Goal: Answer question/provide support: Share knowledge or assist other users

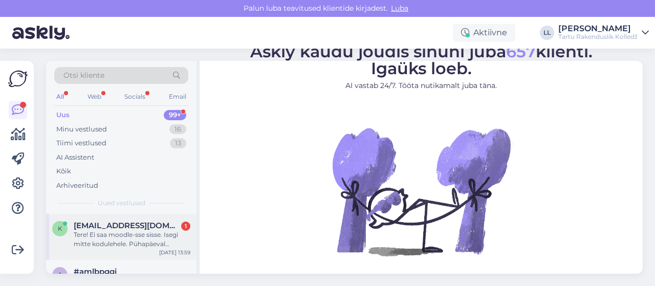
click at [124, 231] on div "Tere! Ei saa moodle-sse sisse. Isegi mitte kodulehele. Pühapäeval [PERSON_NAME]…" at bounding box center [132, 239] width 117 height 18
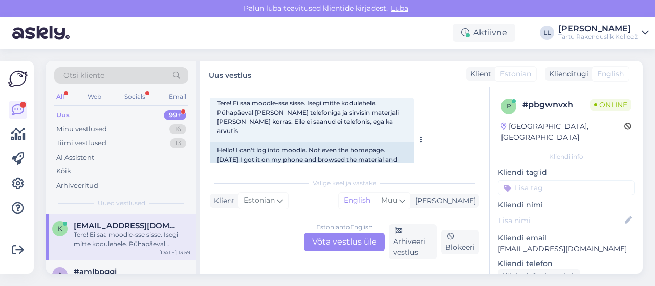
scroll to position [281, 0]
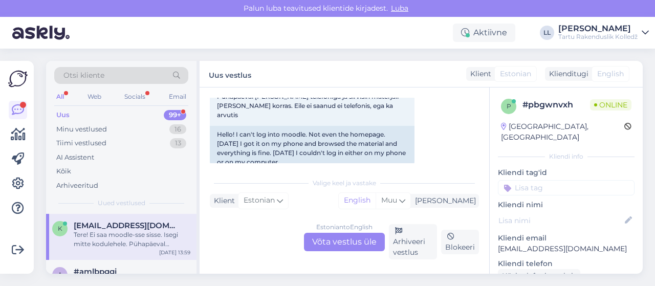
click at [342, 241] on div "Estonian to English Võta vestlus üle" at bounding box center [344, 242] width 81 height 18
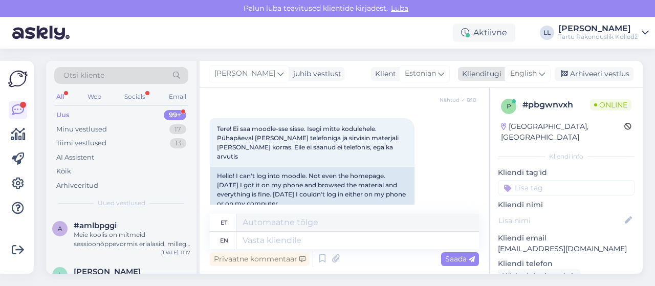
click at [529, 76] on span "English" at bounding box center [523, 73] width 27 height 11
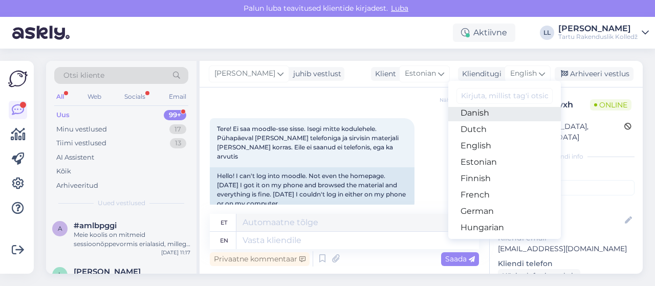
scroll to position [102, 0]
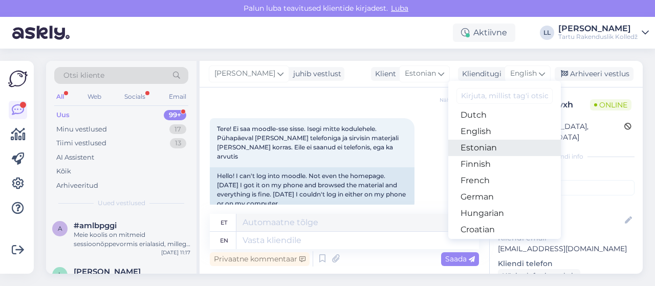
click at [486, 143] on link "Estonian" at bounding box center [504, 148] width 113 height 16
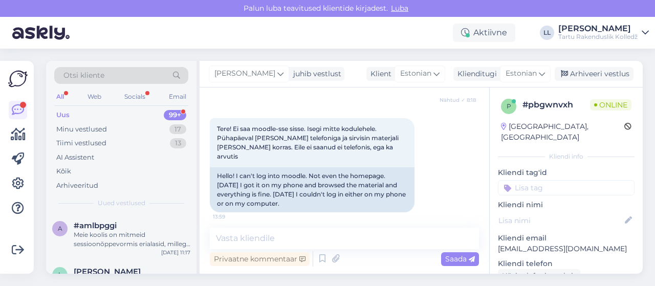
scroll to position [226, 0]
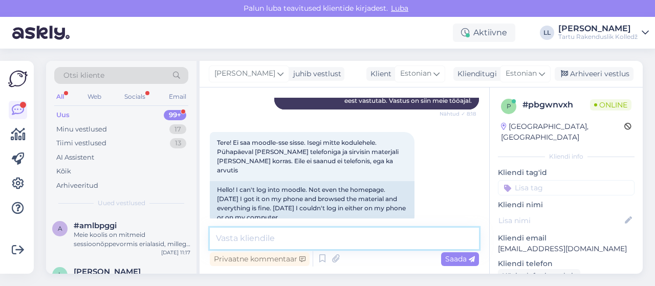
click at [278, 235] on textarea at bounding box center [344, 238] width 269 height 21
paste textarea "[URL][DOMAIN_NAME][DOMAIN_NAME]"
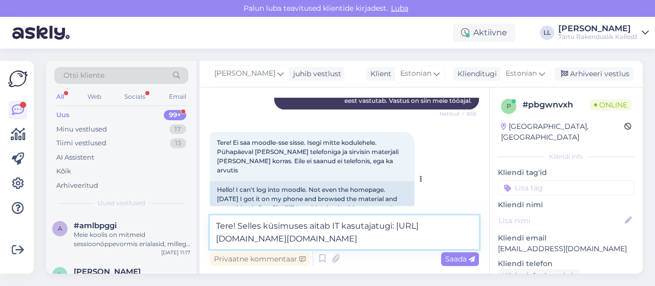
scroll to position [238, 0]
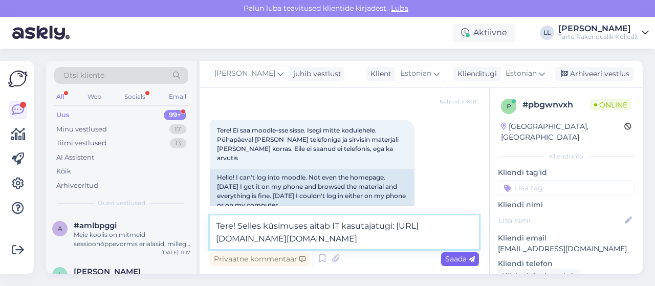
type textarea "Tere! Selles küsimuses aitab IT kasutajatugi: [URL][DOMAIN_NAME][DOMAIN_NAME]"
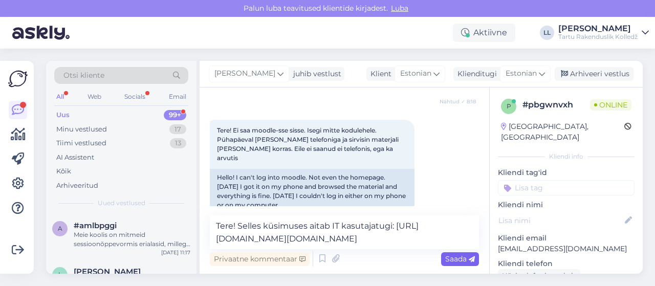
click at [458, 260] on span "Saada" at bounding box center [460, 258] width 30 height 9
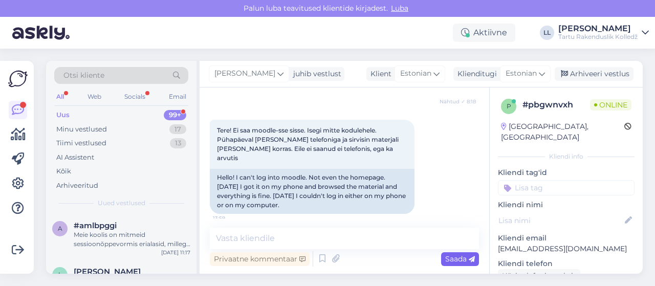
scroll to position [279, 0]
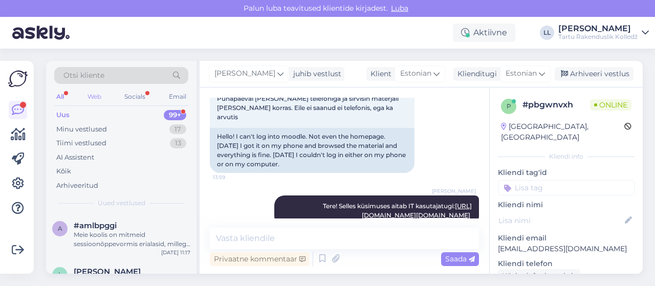
click at [93, 95] on div "Web" at bounding box center [94, 96] width 18 height 13
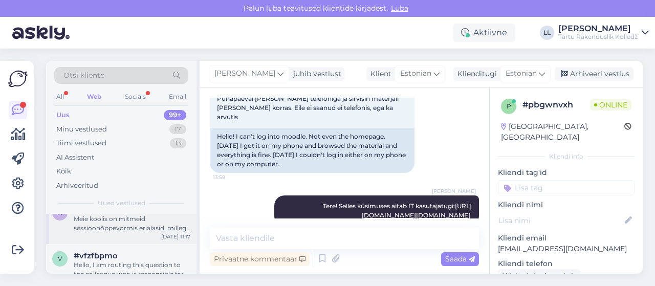
scroll to position [0, 0]
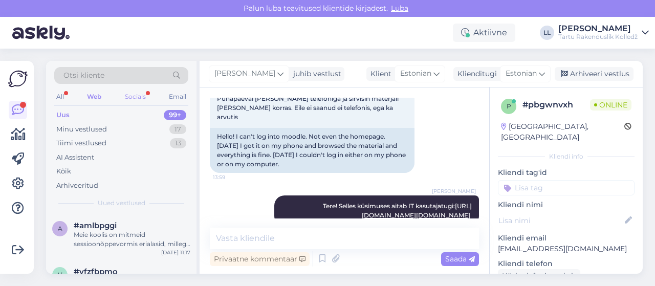
click at [137, 93] on div "Socials" at bounding box center [135, 96] width 25 height 13
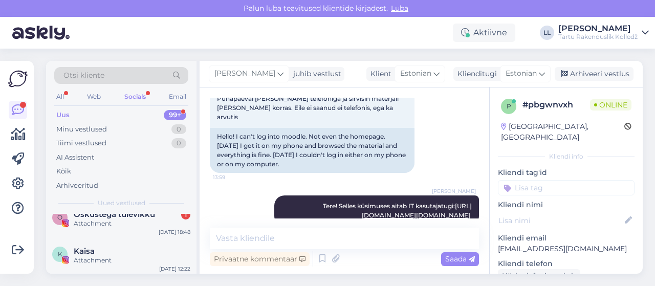
scroll to position [228, 0]
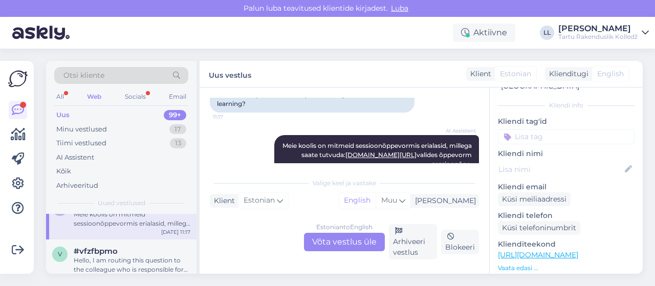
scroll to position [215, 0]
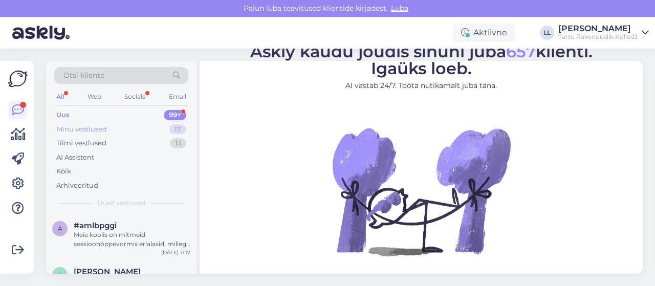
click at [94, 127] on div "Minu vestlused" at bounding box center [81, 129] width 51 height 10
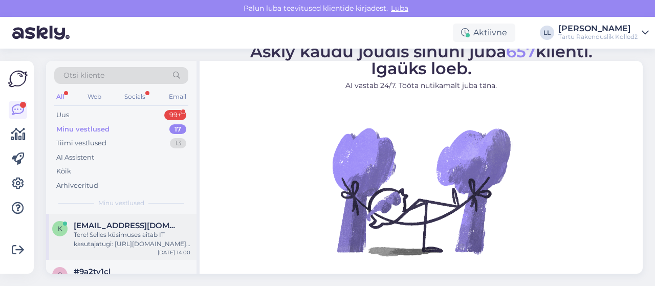
drag, startPoint x: 106, startPoint y: 235, endPoint x: 121, endPoint y: 234, distance: 14.4
click at [107, 235] on div "Tere! Selles küsimuses aitab IT kasutajatugi: [URL][DOMAIN_NAME][DOMAIN_NAME]" at bounding box center [132, 239] width 117 height 18
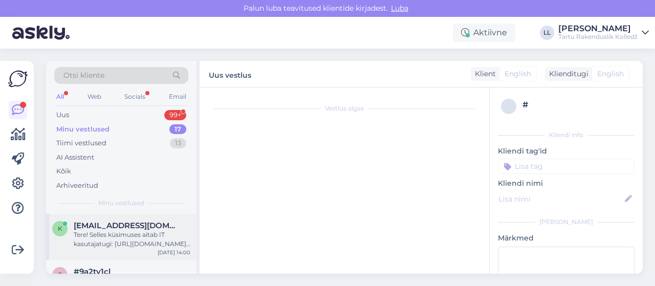
scroll to position [279, 0]
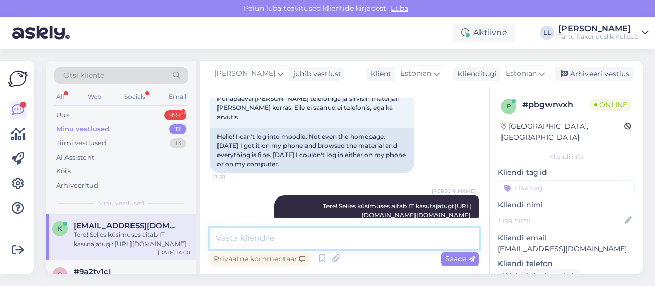
click at [323, 234] on textarea at bounding box center [344, 238] width 269 height 21
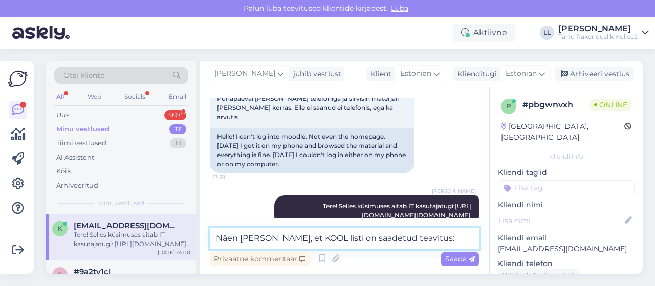
paste textarea "Teavitame, et hetkel on VOCO Moodle [PERSON_NAME] andmebaasi probleemide tõttu.…"
type textarea "Näen [PERSON_NAME], et KOOL listi on saadetud teavitus: Teavitame, et hetkel on…"
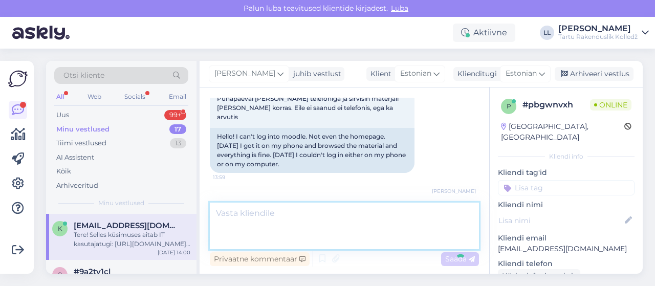
scroll to position [341, 0]
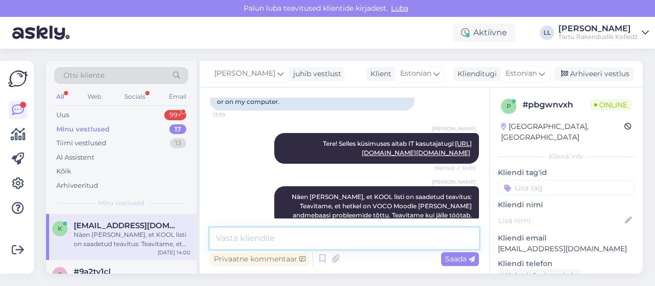
click at [348, 233] on textarea at bounding box center [344, 238] width 269 height 21
click at [423, 246] on textarea at bounding box center [344, 238] width 269 height 21
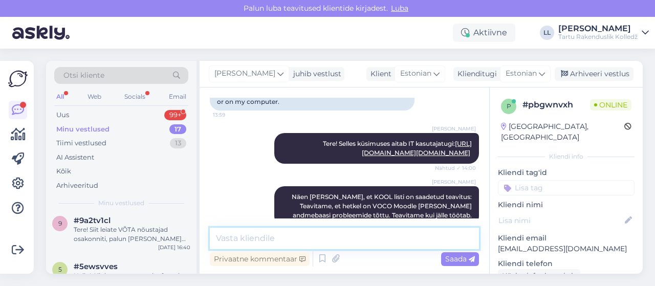
click at [312, 235] on textarea at bounding box center [344, 238] width 269 height 21
type textarea "J"
type textarea "K"
click at [312, 236] on textarea at bounding box center [344, 238] width 269 height 21
